Goal: Task Accomplishment & Management: Use online tool/utility

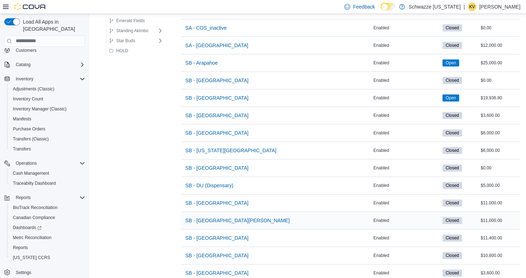
scroll to position [179, 0]
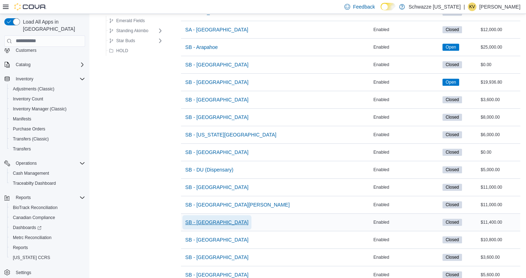
click at [222, 219] on span "SB - [GEOGRAPHIC_DATA]" at bounding box center [216, 222] width 63 height 7
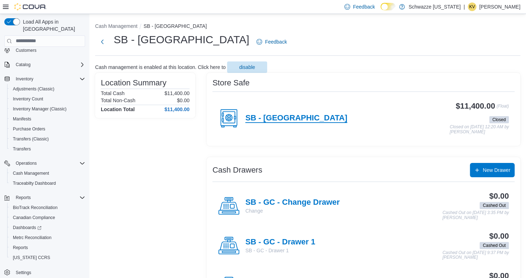
click at [268, 117] on h4 "SB - [GEOGRAPHIC_DATA]" at bounding box center [296, 118] width 102 height 9
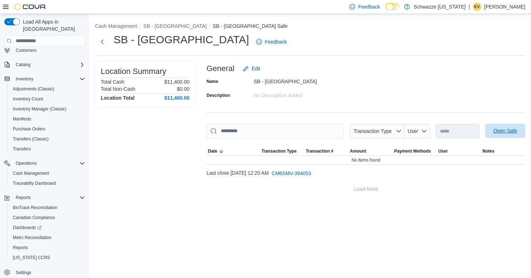
click at [498, 130] on span "Open Safe" at bounding box center [505, 130] width 24 height 7
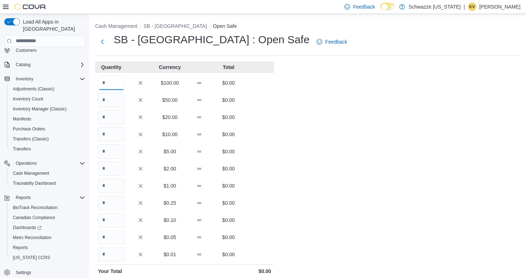
click at [111, 84] on input "Quantity" at bounding box center [111, 83] width 26 height 14
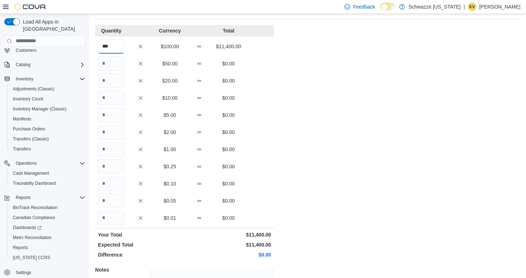
scroll to position [109, 0]
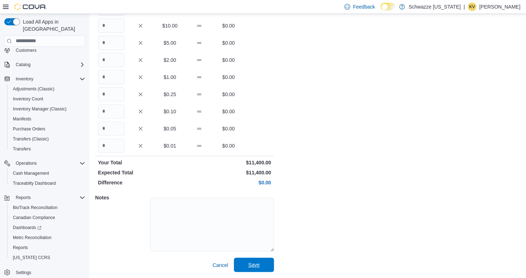
type input "***"
click at [258, 266] on span "Save" at bounding box center [253, 264] width 11 height 7
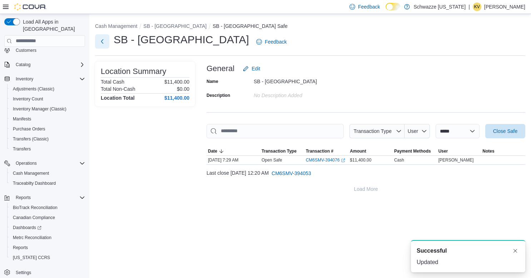
click at [103, 44] on button "Next" at bounding box center [102, 41] width 14 height 14
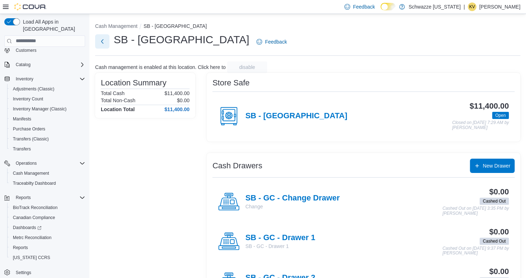
click at [100, 42] on button "Next" at bounding box center [102, 41] width 14 height 14
